Goal: Navigation & Orientation: Find specific page/section

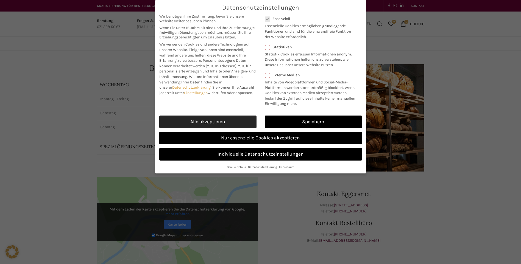
click at [188, 118] on link "Alle akzeptieren" at bounding box center [207, 122] width 97 height 13
checkbox input "true"
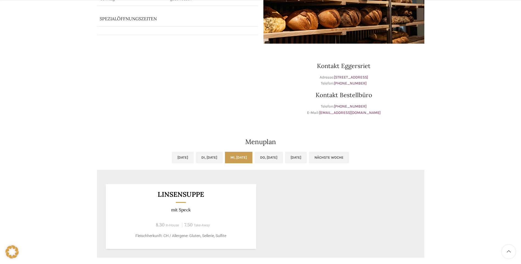
scroll to position [137, 0]
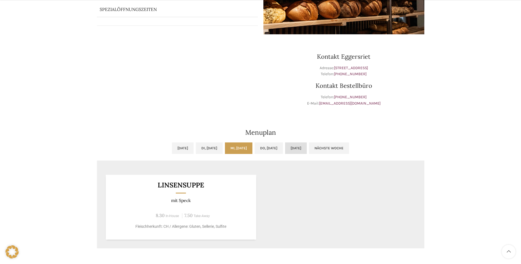
click at [307, 146] on link "Fr, 26.09.2025" at bounding box center [296, 149] width 22 height 12
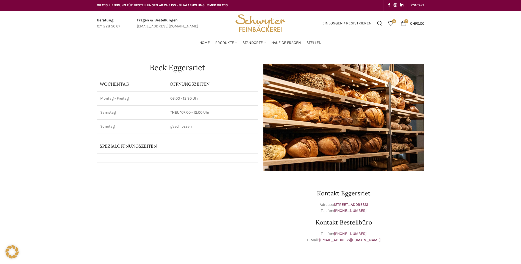
scroll to position [0, 0]
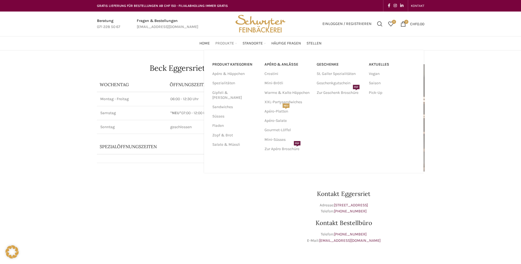
click at [229, 42] on span "Produkte" at bounding box center [224, 43] width 19 height 5
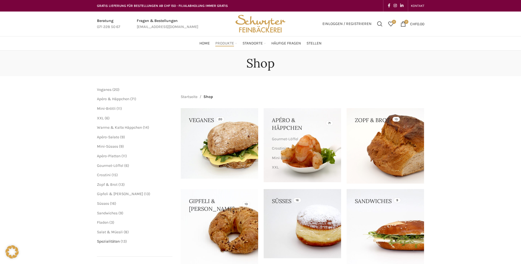
click at [113, 240] on span "Spezialitäten" at bounding box center [108, 241] width 23 height 5
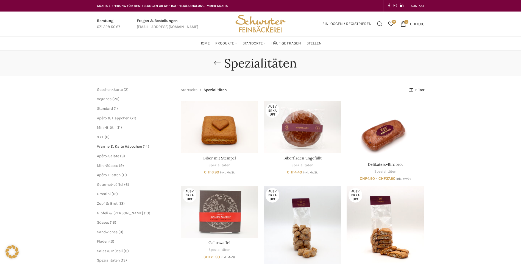
click at [109, 145] on span "Warme & Kalte Häppchen" at bounding box center [119, 146] width 45 height 5
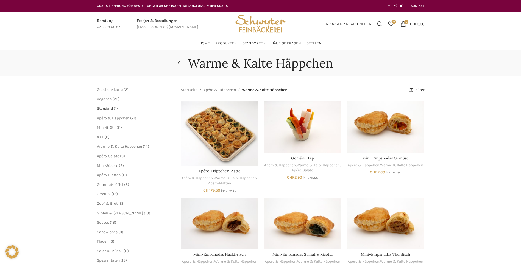
click at [105, 107] on span "Standard" at bounding box center [105, 108] width 16 height 5
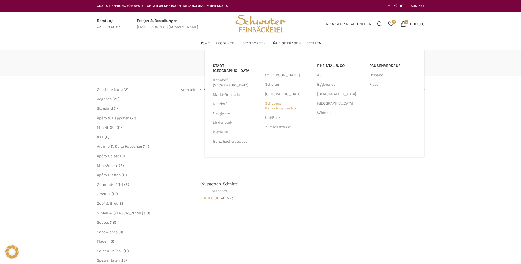
click at [276, 105] on link "Schuppis Backstubenbistro" at bounding box center [288, 106] width 47 height 14
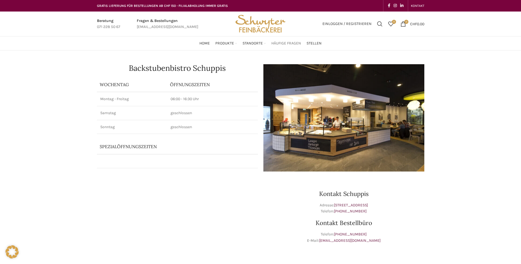
click at [285, 41] on span "Häufige Fragen" at bounding box center [287, 43] width 30 height 5
